Goal: Information Seeking & Learning: Check status

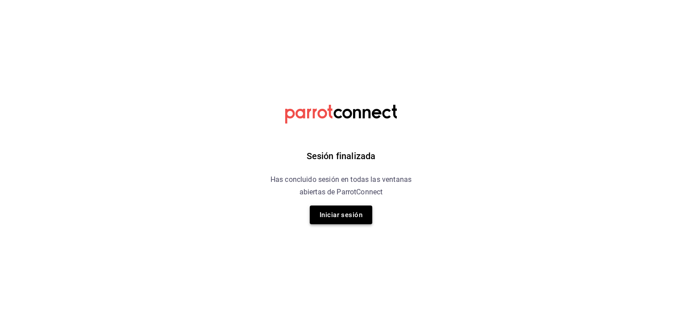
click at [340, 209] on button "Iniciar sesión" at bounding box center [341, 215] width 62 height 19
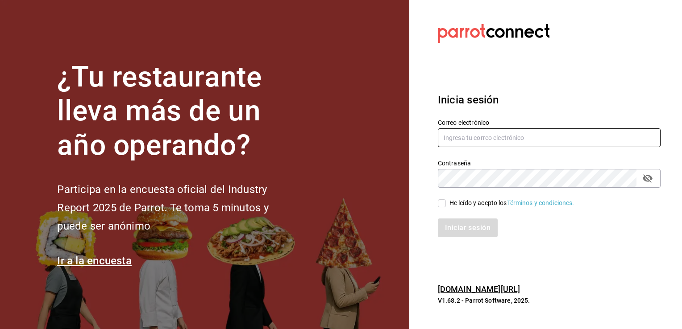
type input "israel.bernal@grupocosteno.com"
drag, startPoint x: 442, startPoint y: 201, endPoint x: 442, endPoint y: 207, distance: 5.8
click at [442, 207] on input "He leído y acepto los Términos y condiciones." at bounding box center [442, 203] width 8 height 8
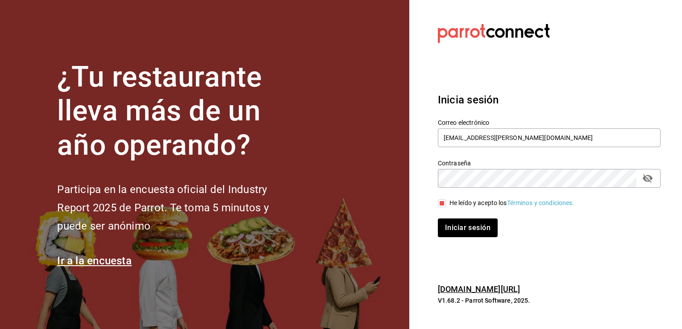
click at [442, 207] on input "He leído y acepto los Términos y condiciones." at bounding box center [442, 203] width 8 height 8
checkbox input "true"
click at [450, 224] on button "Iniciar sesión" at bounding box center [468, 228] width 61 height 19
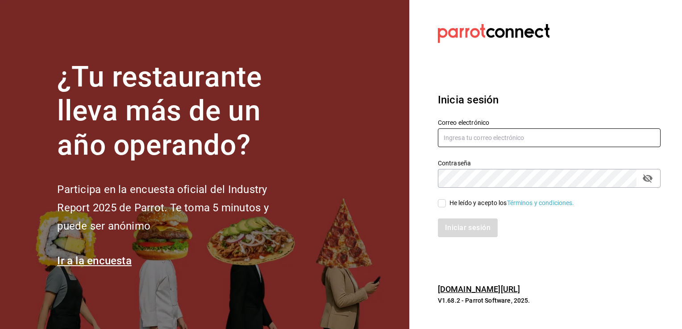
type input "[EMAIL_ADDRESS][PERSON_NAME][DOMAIN_NAME]"
click at [445, 204] on input "He leído y acepto los Términos y condiciones." at bounding box center [442, 203] width 8 height 8
checkbox input "true"
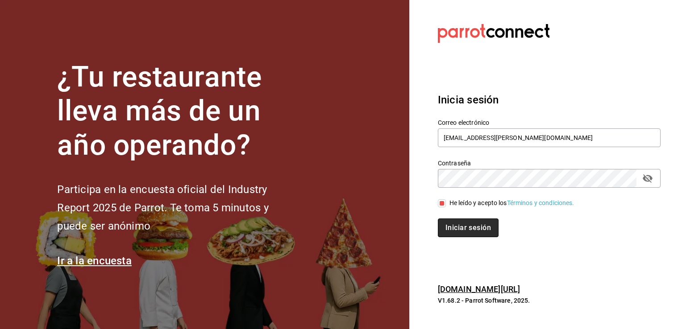
click at [457, 229] on button "Iniciar sesión" at bounding box center [468, 228] width 61 height 19
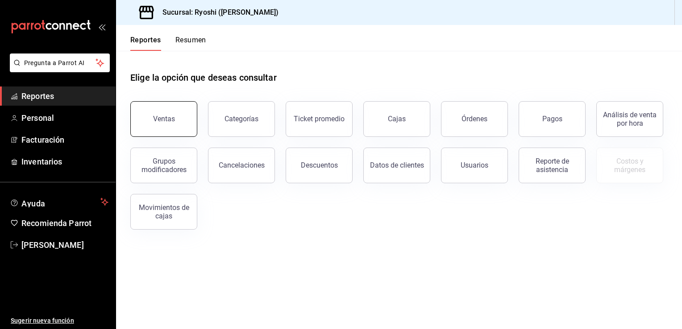
click at [162, 111] on button "Ventas" at bounding box center [163, 119] width 67 height 36
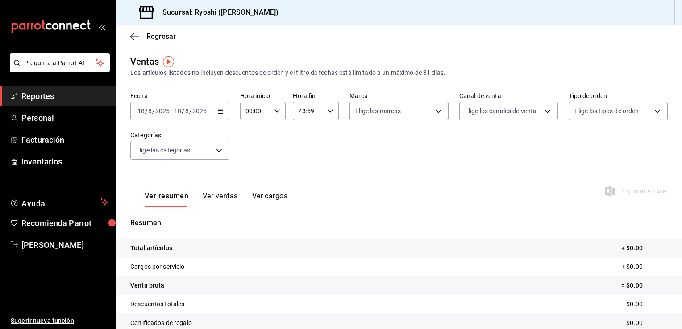
click at [221, 113] on \(Stroke\) "button" at bounding box center [220, 111] width 5 height 5
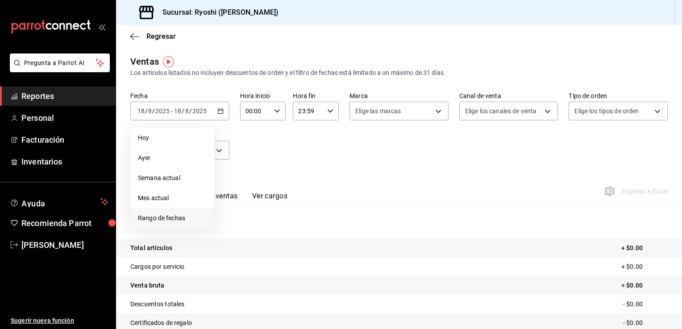
click at [161, 218] on span "Rango de fechas" at bounding box center [172, 218] width 69 height 9
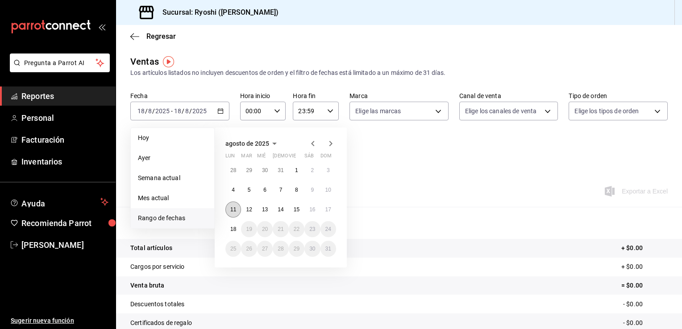
click at [236, 207] on abbr "11" at bounding box center [233, 210] width 6 height 6
click at [234, 225] on button "18" at bounding box center [233, 229] width 16 height 16
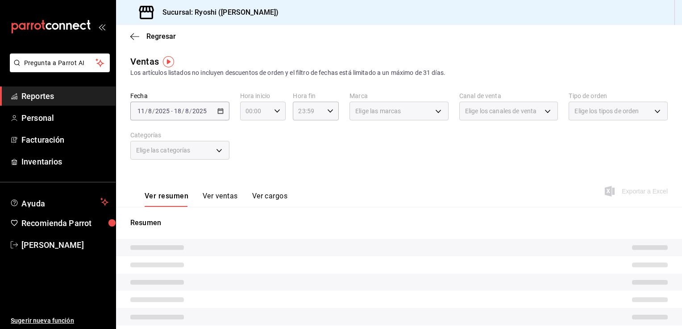
click at [273, 115] on div "00:00 Hora inicio" at bounding box center [263, 111] width 46 height 19
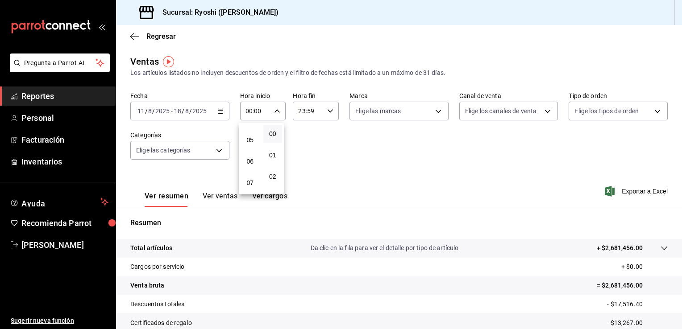
scroll to position [101, 0]
click at [254, 140] on button "05" at bounding box center [250, 140] width 19 height 18
type input "05:00"
click at [327, 112] on div at bounding box center [341, 164] width 682 height 329
click at [327, 114] on icon "button" at bounding box center [330, 111] width 6 height 6
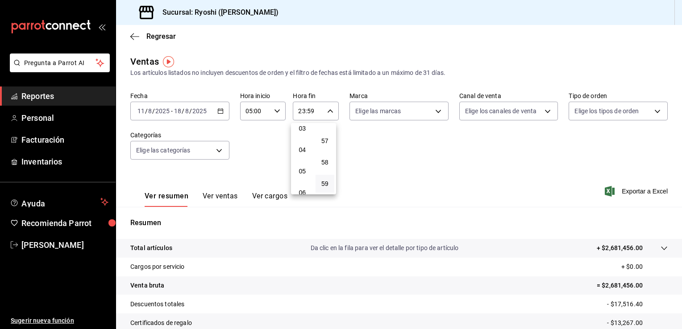
scroll to position [70, 0]
click at [303, 148] on span "04" at bounding box center [302, 149] width 8 height 7
type input "04:59"
click at [426, 160] on div at bounding box center [341, 164] width 682 height 329
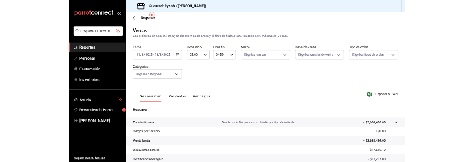
scroll to position [98, 0]
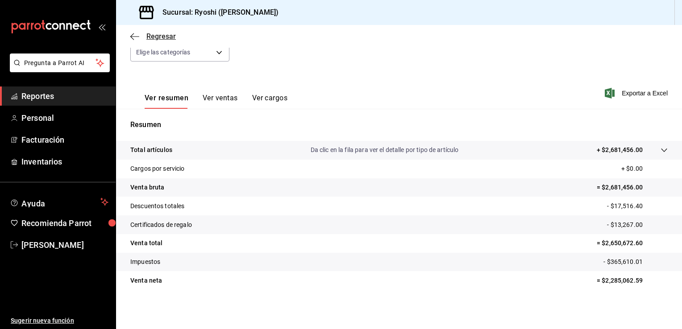
click at [137, 36] on icon "button" at bounding box center [134, 37] width 9 height 8
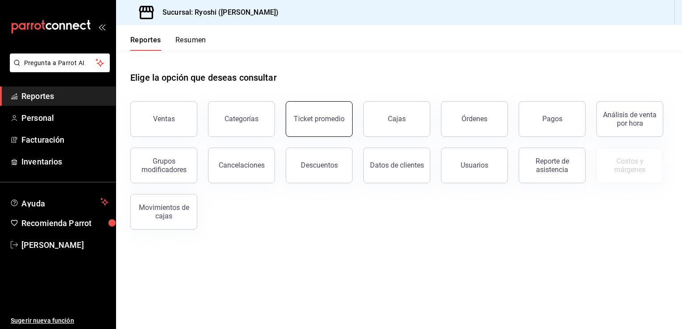
click at [340, 119] on div "Ticket promedio" at bounding box center [319, 119] width 51 height 8
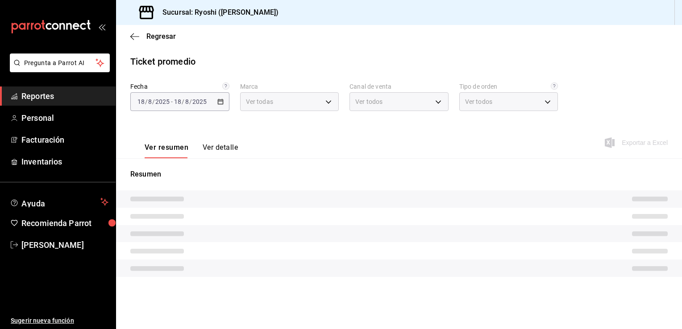
type input "d1ab8890-ddc3-4d94-b14c-d24ccf3ac2d8,70935bef-f50e-476e-afc6-1ed0b0096d1e"
type input "PARROT,UBER_EATS,RAPPI,DIDI_FOOD,ONLINE"
type input "ca4200b4-5e9d-4322-8651-be0491a2d9e7,c45ad00e-cc5b-4214-b3ac-e7019355dedd,EXTER…"
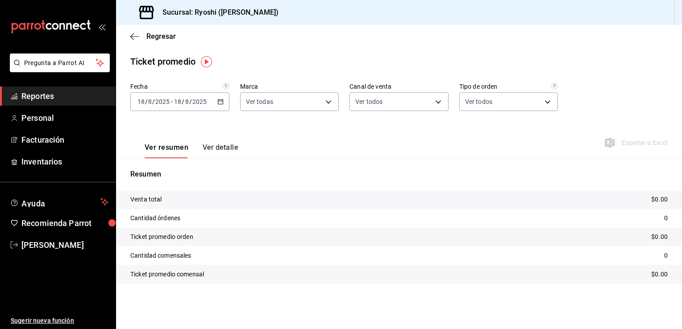
click at [220, 103] on icon "button" at bounding box center [220, 102] width 6 height 6
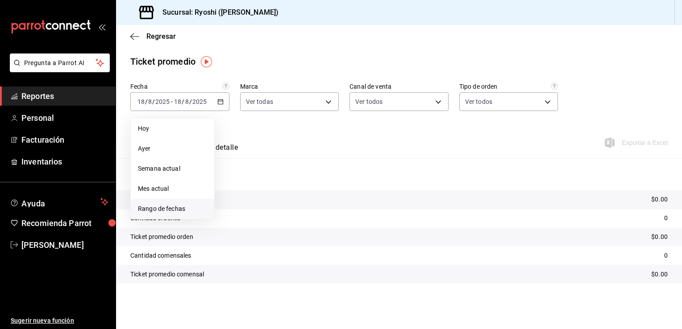
click at [167, 210] on span "Rango de fechas" at bounding box center [172, 208] width 69 height 9
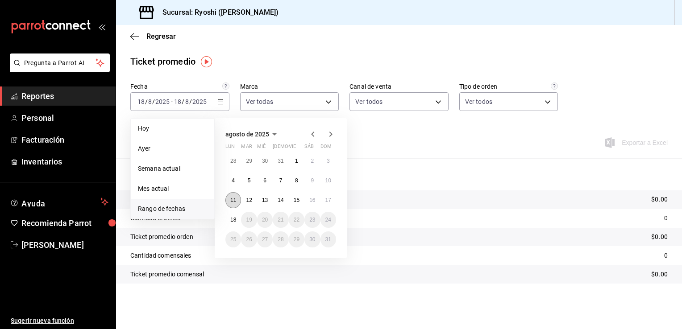
click at [236, 203] on abbr "11" at bounding box center [233, 200] width 6 height 6
click at [234, 212] on button "18" at bounding box center [233, 220] width 16 height 16
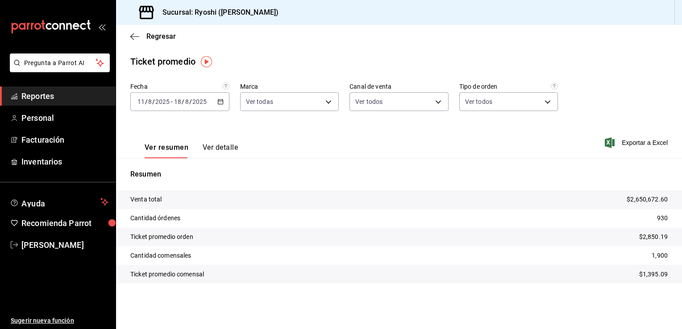
click at [45, 99] on span "Reportes" at bounding box center [64, 96] width 87 height 12
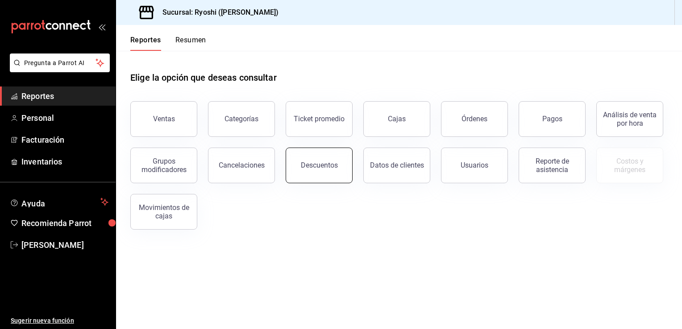
click at [313, 168] on div "Descuentos" at bounding box center [319, 165] width 37 height 8
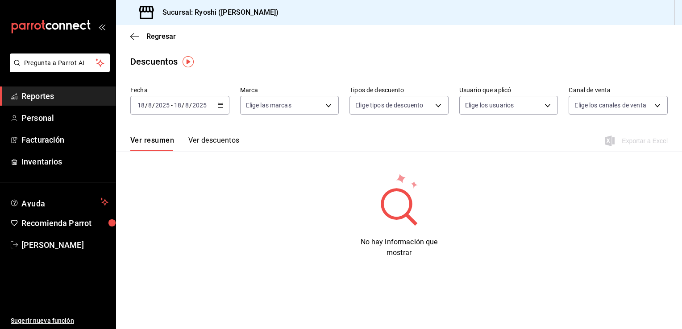
click at [223, 108] on div "2025-08-18 18 / 8 / 2025 - 2025-08-18 18 / 8 / 2025" at bounding box center [179, 105] width 99 height 19
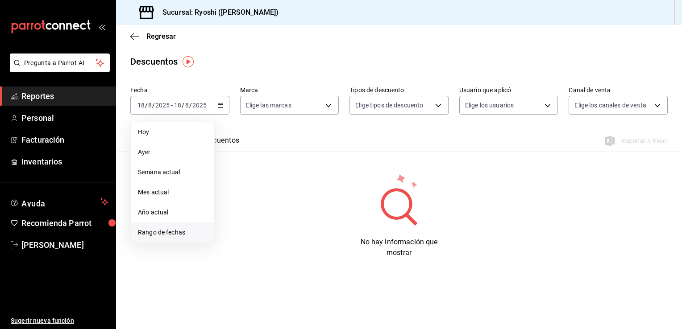
click at [139, 227] on li "Rango de fechas" at bounding box center [172, 233] width 83 height 20
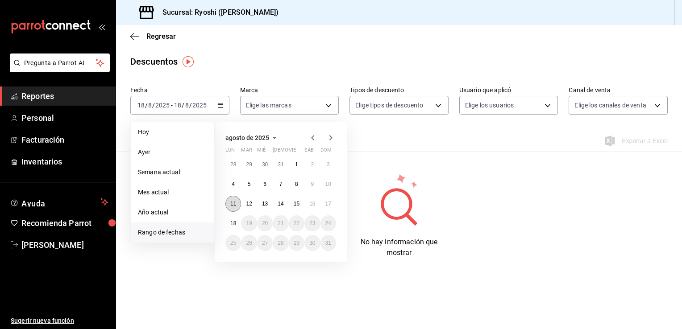
click at [233, 203] on abbr "11" at bounding box center [233, 204] width 6 height 6
click at [233, 220] on abbr "18" at bounding box center [233, 223] width 6 height 6
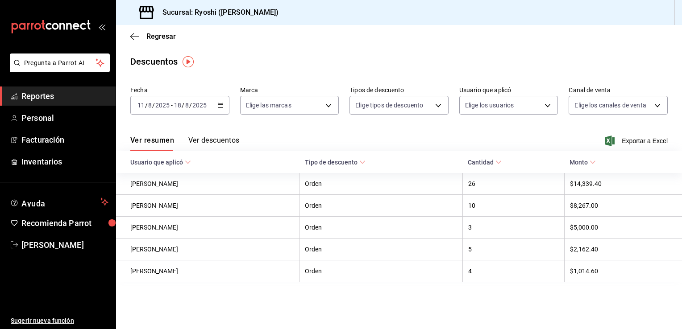
click at [641, 147] on div "Ver resumen Ver descuentos Exportar a Excel" at bounding box center [399, 138] width 566 height 26
click at [648, 138] on span "Exportar a Excel" at bounding box center [637, 141] width 61 height 11
